Goal: Task Accomplishment & Management: Manage account settings

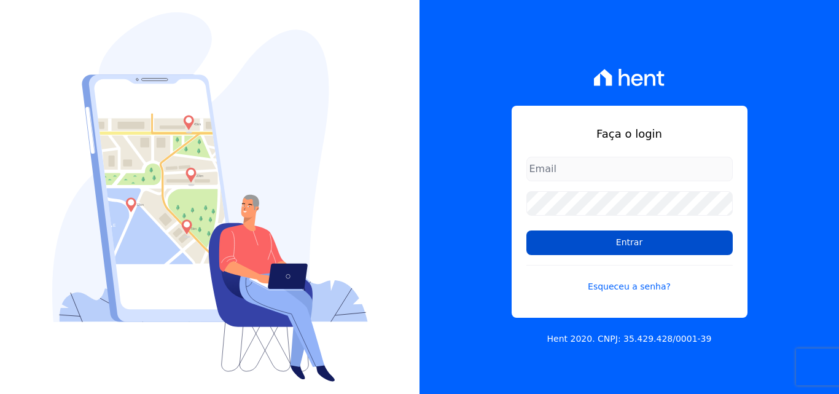
type input "[EMAIL_ADDRESS][DOMAIN_NAME]"
click at [633, 247] on input "Entrar" at bounding box center [629, 242] width 206 height 25
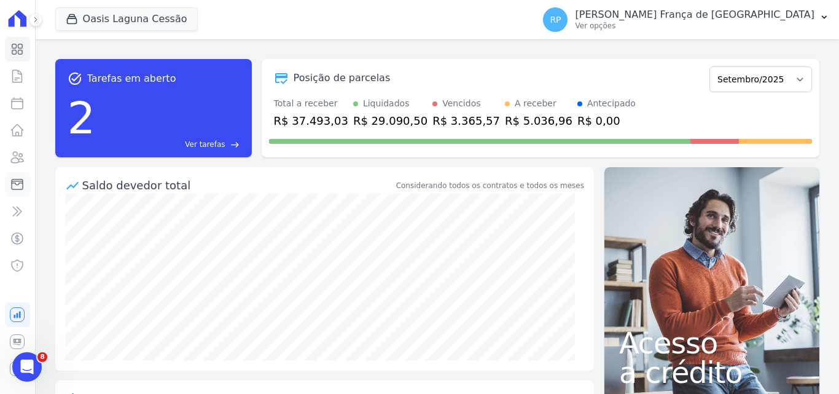
click at [10, 186] on icon at bounding box center [17, 184] width 15 height 15
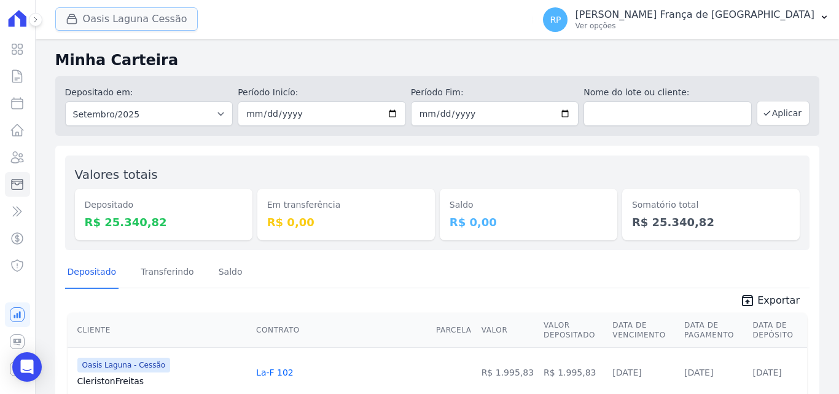
click at [131, 16] on button "Oasis Laguna Cessão" at bounding box center [126, 18] width 143 height 23
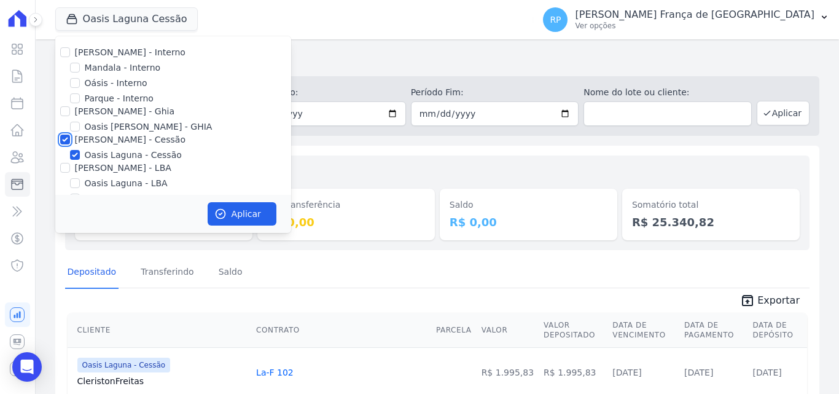
click at [61, 138] on input "Celina Guimaraes - Cessão" at bounding box center [65, 140] width 10 height 10
checkbox input "false"
click at [72, 79] on input "Oásis - Interno" at bounding box center [75, 83] width 10 height 10
checkbox input "true"
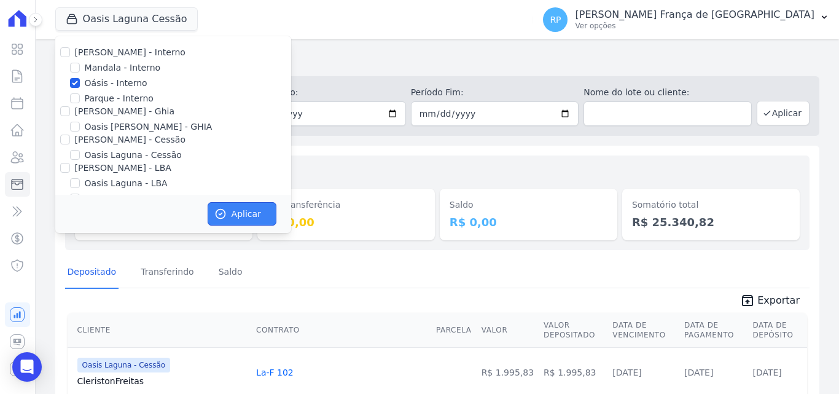
click at [232, 206] on button "Aplicar" at bounding box center [242, 213] width 69 height 23
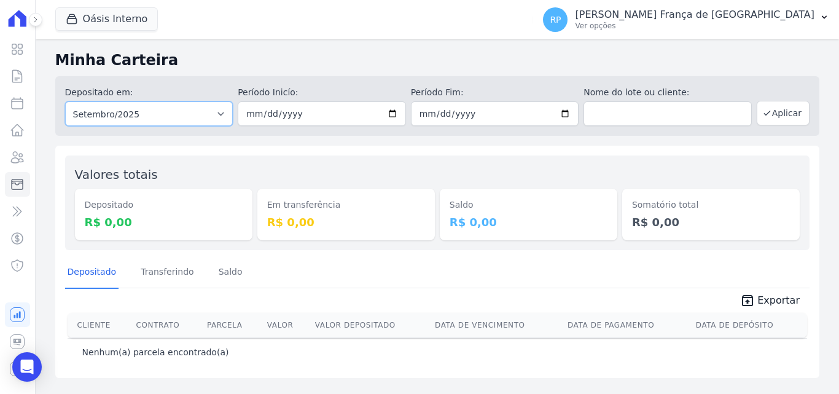
click at [198, 119] on select "Todos os meses Janeiro/2015 Fevereiro/2015 Março/2015 Abril/2015 Maio/2015 Junh…" at bounding box center [149, 113] width 168 height 25
select select "all"
click at [65, 101] on select "Todos os meses Janeiro/2015 Fevereiro/2015 Março/2015 Abril/2015 Maio/2015 Junh…" at bounding box center [149, 113] width 168 height 25
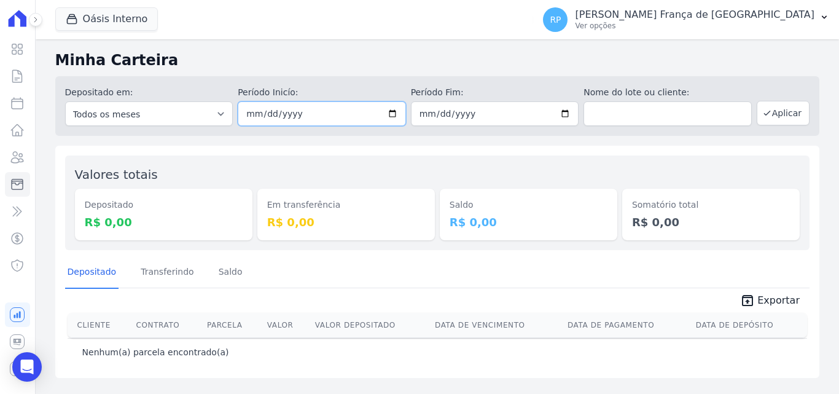
click at [394, 114] on input "date" at bounding box center [322, 113] width 168 height 25
click at [393, 111] on input "2025-09-26" at bounding box center [322, 113] width 168 height 25
click at [395, 112] on input "2025-09-26" at bounding box center [322, 113] width 168 height 25
type input "[DATE]"
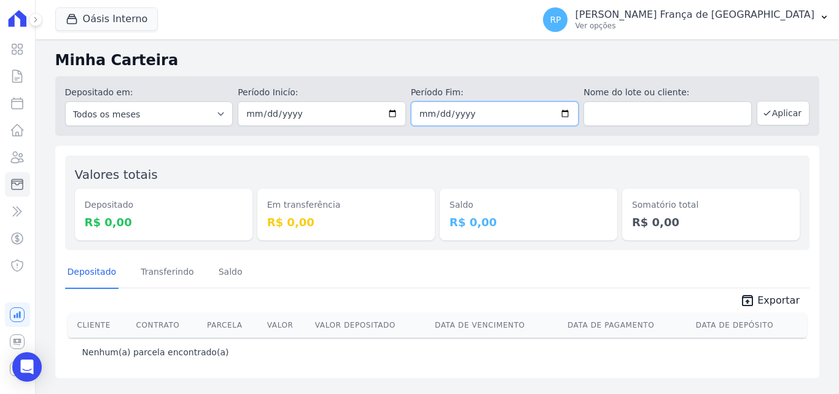
click at [570, 117] on input "date" at bounding box center [495, 113] width 168 height 25
type input "[DATE]"
click at [778, 122] on button "Aplicar" at bounding box center [783, 113] width 53 height 25
click at [85, 16] on button "Oásis Interno" at bounding box center [106, 18] width 103 height 23
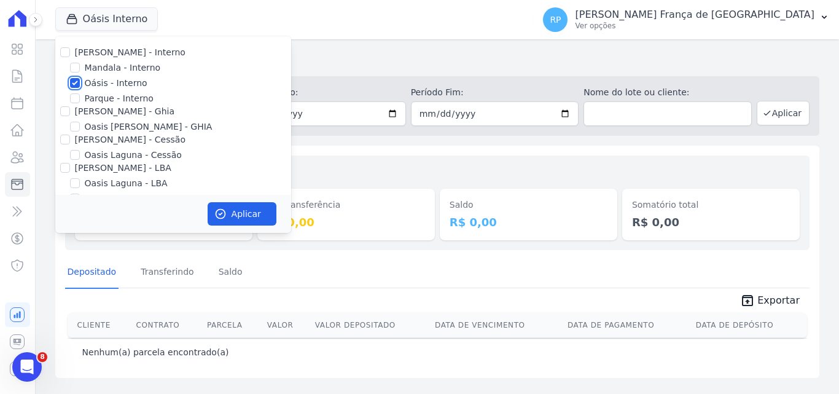
click at [77, 80] on input "Oásis - Interno" at bounding box center [75, 83] width 10 height 10
checkbox input "false"
click at [63, 112] on input "[PERSON_NAME] - Ghia" at bounding box center [65, 111] width 10 height 10
checkbox input "true"
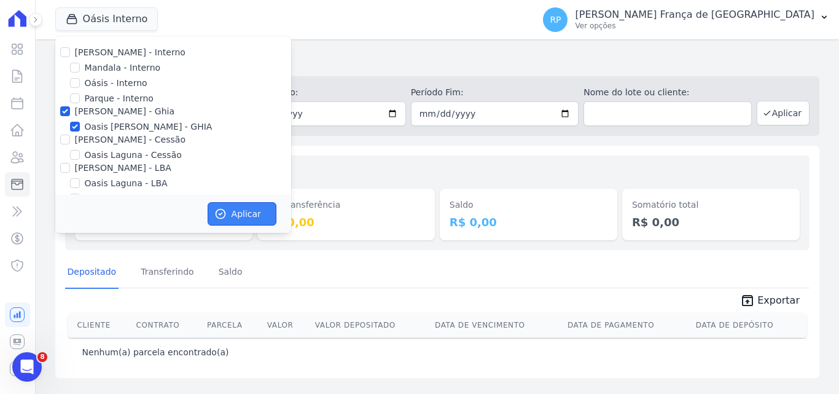
click at [216, 219] on icon "button" at bounding box center [220, 214] width 12 height 12
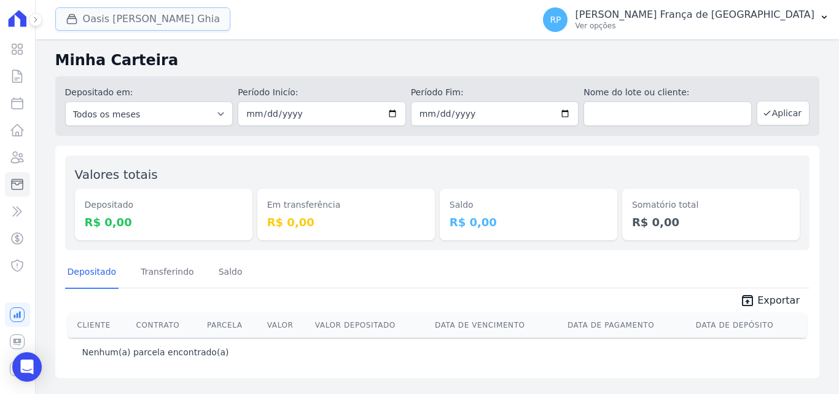
click at [108, 22] on button "Oasis [PERSON_NAME] Ghia" at bounding box center [142, 18] width 175 height 23
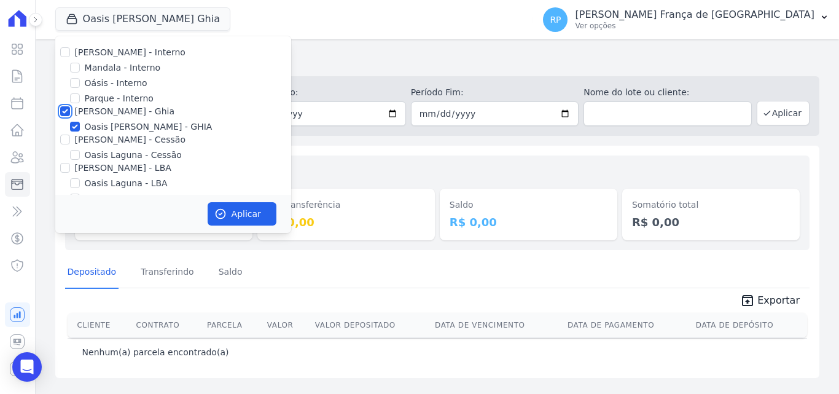
click at [67, 114] on input "[PERSON_NAME] - Ghia" at bounding box center [65, 111] width 10 height 10
checkbox input "false"
click at [65, 138] on input "[PERSON_NAME] - Cessão" at bounding box center [65, 140] width 10 height 10
checkbox input "true"
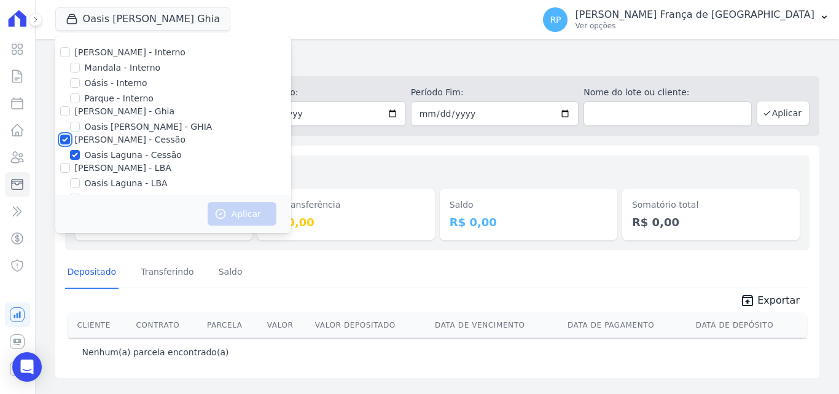
checkbox input "true"
click at [244, 217] on button "Aplicar" at bounding box center [242, 213] width 69 height 23
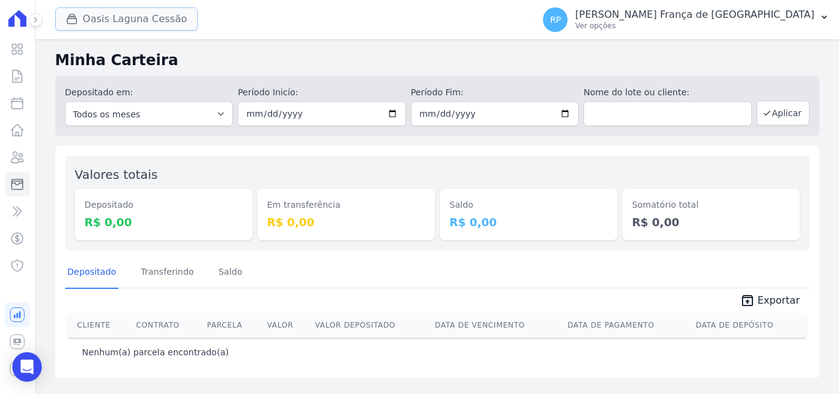
click at [93, 23] on button "Oasis Laguna Cessão" at bounding box center [126, 18] width 143 height 23
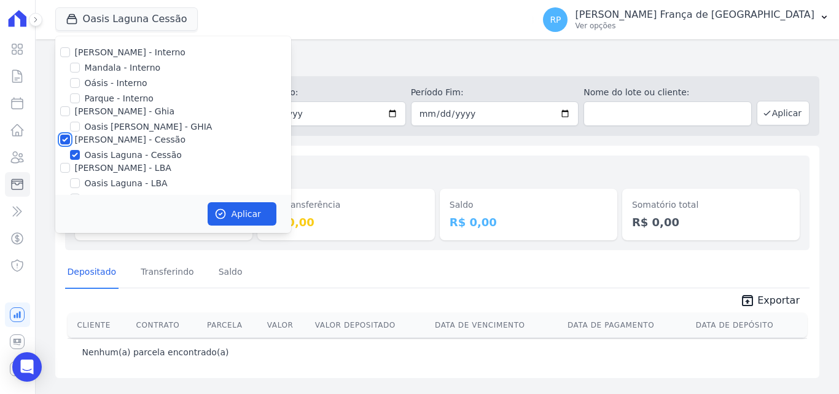
click at [68, 136] on input "[PERSON_NAME] - Cessão" at bounding box center [65, 140] width 10 height 10
checkbox input "false"
click at [64, 165] on input "[PERSON_NAME] - LBA" at bounding box center [65, 168] width 10 height 10
checkbox input "true"
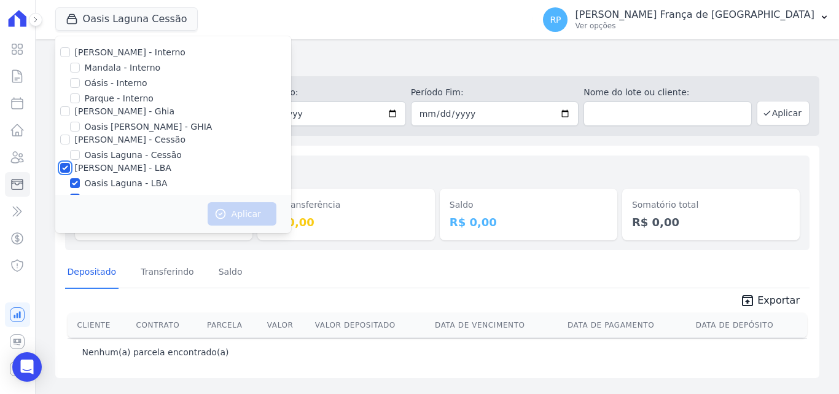
checkbox input "true"
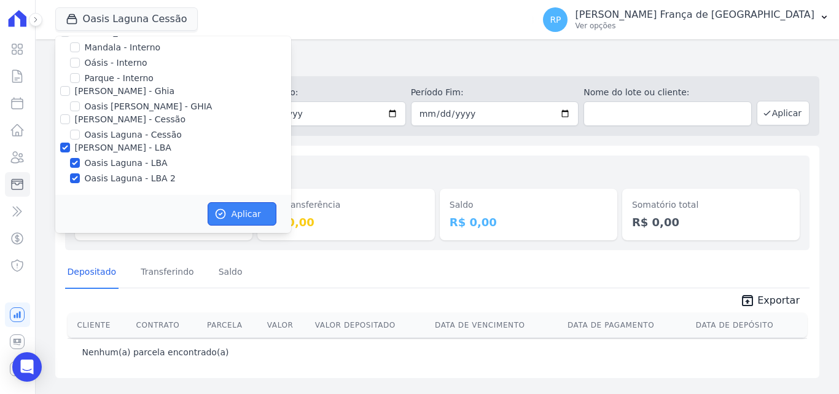
click at [229, 208] on button "Aplicar" at bounding box center [242, 213] width 69 height 23
